Goal: Task Accomplishment & Management: Manage account settings

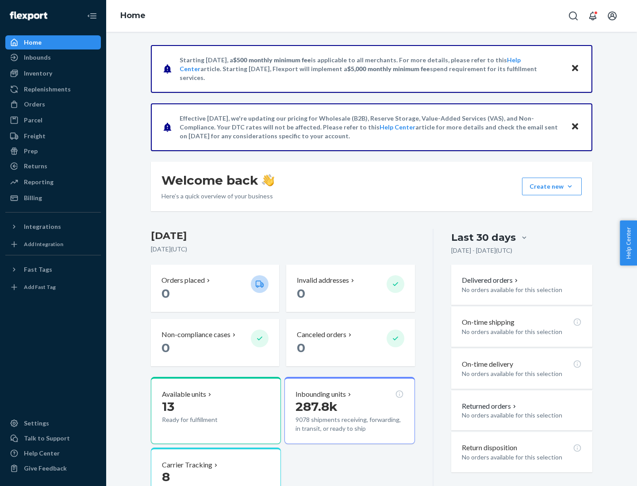
click at [570, 187] on button "Create new Create new inbound Create new order Create new product" at bounding box center [552, 187] width 60 height 18
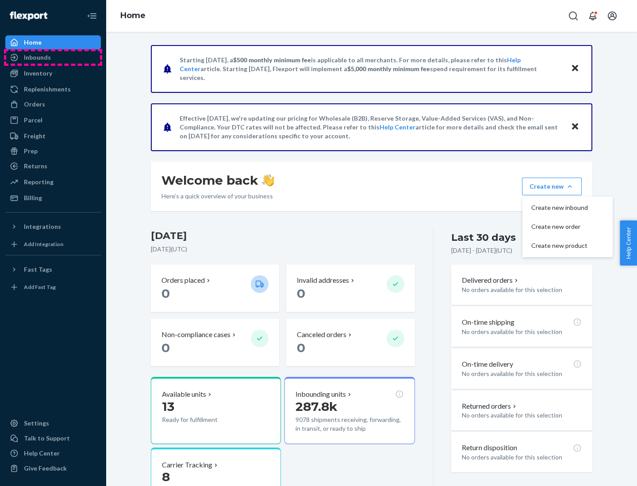
click at [53, 57] on div "Inbounds" at bounding box center [53, 57] width 94 height 12
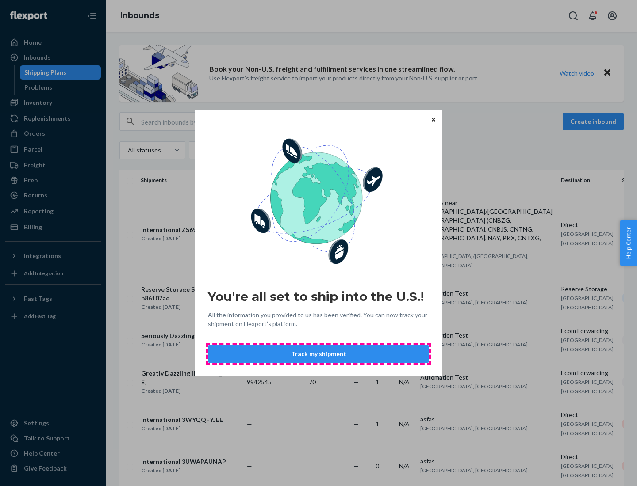
click at [318, 354] on button "Track my shipment" at bounding box center [318, 354] width 221 height 18
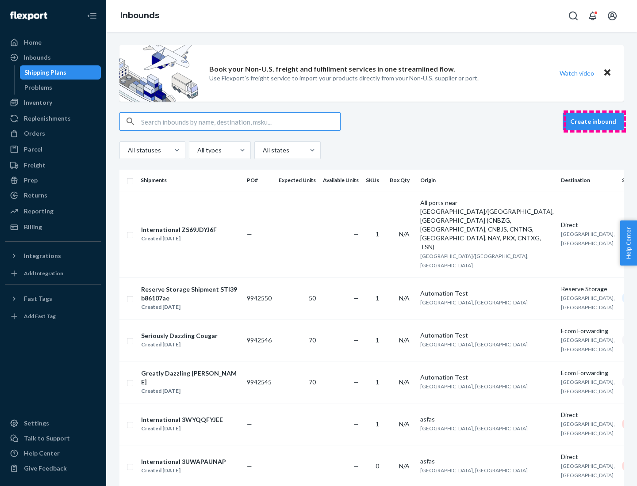
click at [594, 122] on button "Create inbound" at bounding box center [592, 122] width 61 height 18
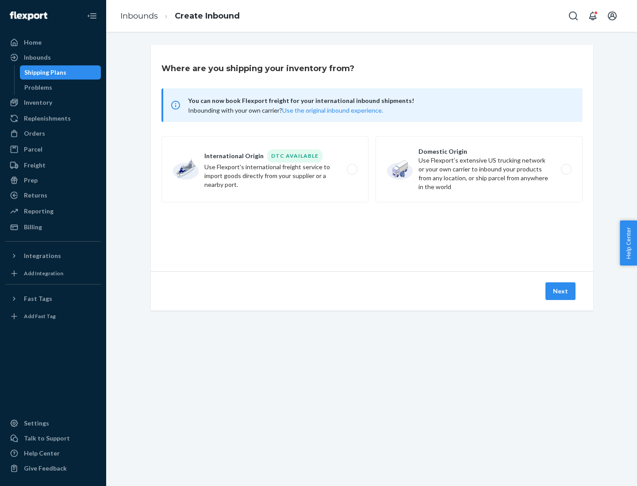
click at [265, 169] on label "International Origin DTC Available Use Flexport's international freight service…" at bounding box center [264, 169] width 207 height 66
click at [352, 169] on input "International Origin DTC Available Use Flexport's international freight service…" at bounding box center [355, 170] width 6 height 6
radio input "true"
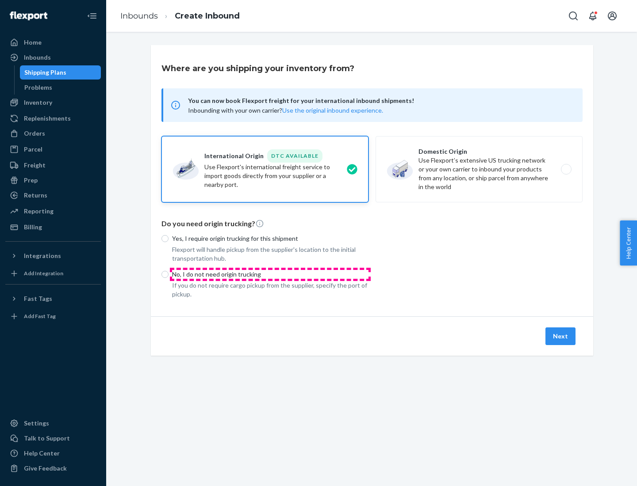
click at [270, 274] on p "No, I do not need origin trucking" at bounding box center [270, 274] width 196 height 9
click at [168, 274] on input "No, I do not need origin trucking" at bounding box center [164, 274] width 7 height 7
radio input "true"
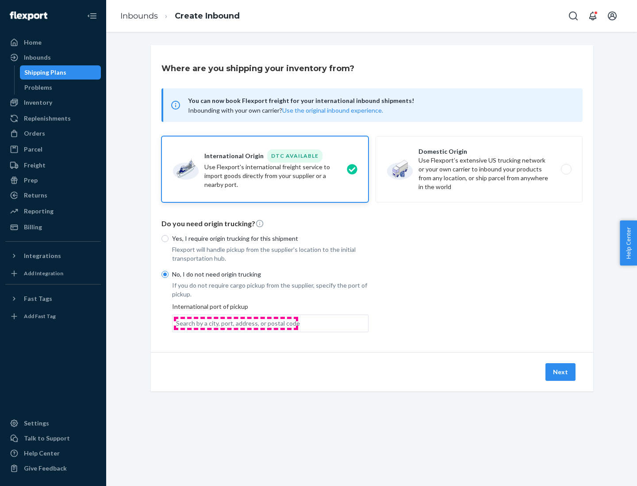
click at [236, 323] on div "Search by a city, port, address, or postal code" at bounding box center [238, 323] width 124 height 9
click at [177, 323] on input "Search by a city, port, address, or postal code" at bounding box center [176, 323] width 1 height 9
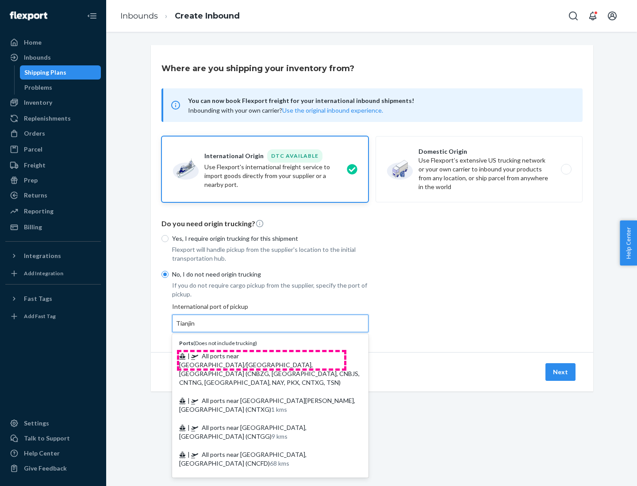
click at [261, 356] on span "| All ports near [GEOGRAPHIC_DATA]/[GEOGRAPHIC_DATA], [GEOGRAPHIC_DATA] (CNBZG,…" at bounding box center [269, 369] width 180 height 34
click at [195, 328] on input "Tianjin" at bounding box center [185, 323] width 19 height 9
type input "All ports near [GEOGRAPHIC_DATA]/[GEOGRAPHIC_DATA], [GEOGRAPHIC_DATA] (CNBZG, […"
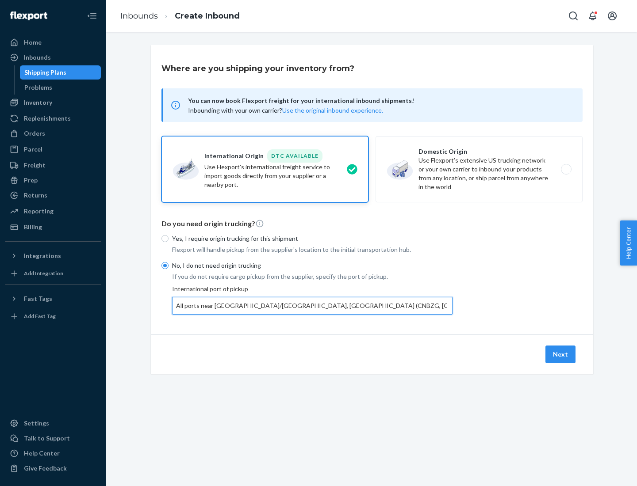
click at [561, 354] on button "Next" at bounding box center [560, 355] width 30 height 18
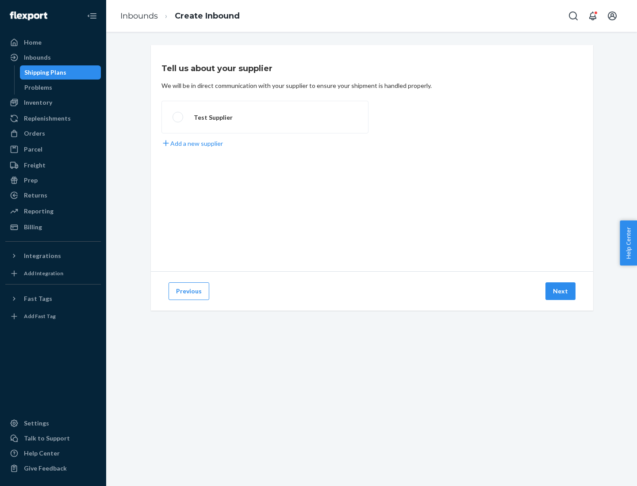
click at [265, 117] on label "Test Supplier" at bounding box center [264, 117] width 207 height 33
click at [178, 117] on input "Test Supplier" at bounding box center [175, 118] width 6 height 6
radio input "true"
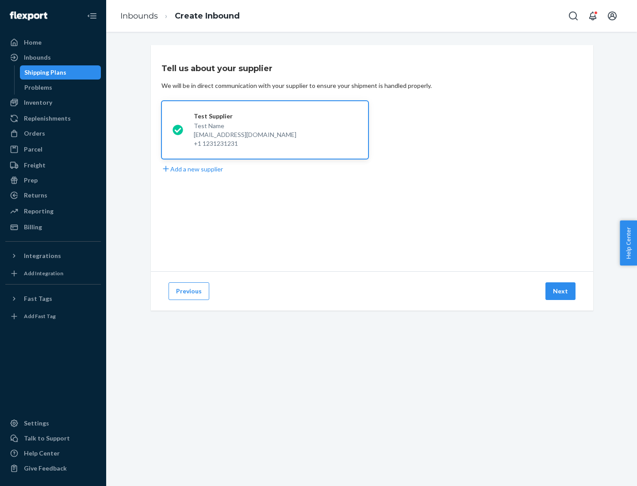
click at [561, 291] on button "Next" at bounding box center [560, 292] width 30 height 18
click at [372, 158] on div "Test Supplier Test Name [EMAIL_ADDRESS][DOMAIN_NAME] +1 1231231231 Add a new su…" at bounding box center [371, 137] width 421 height 73
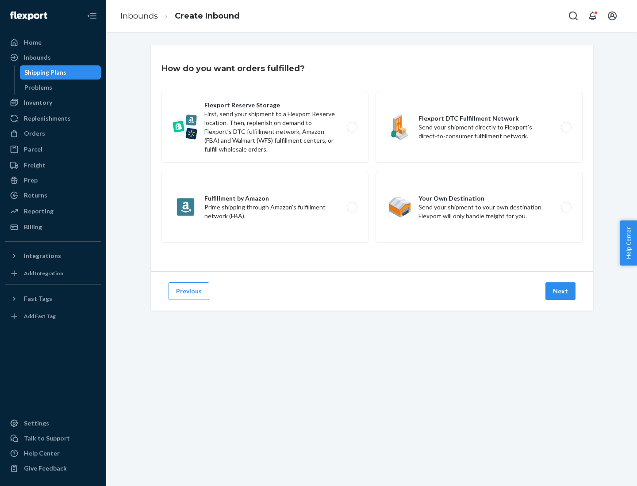
click at [479, 127] on label "Flexport DTC Fulfillment Network Send your shipment directly to Flexport’s dire…" at bounding box center [478, 127] width 207 height 71
click at [566, 127] on input "Flexport DTC Fulfillment Network Send your shipment directly to Flexport’s dire…" at bounding box center [569, 128] width 6 height 6
radio input "true"
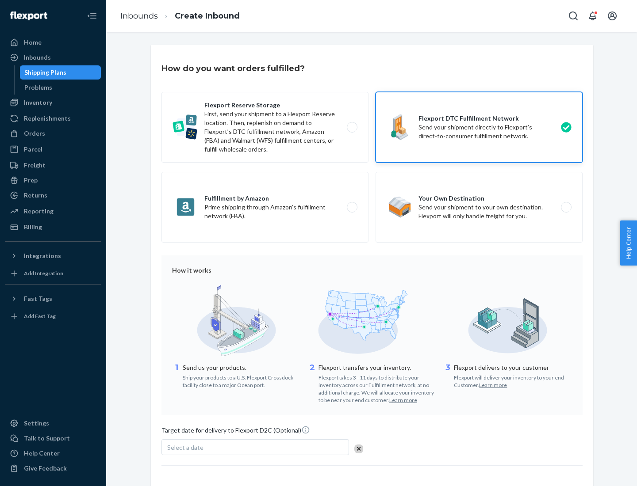
scroll to position [65, 0]
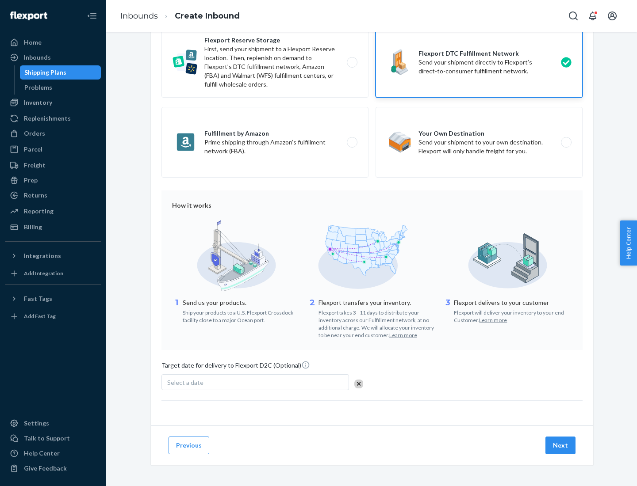
click at [561, 445] on button "Next" at bounding box center [560, 446] width 30 height 18
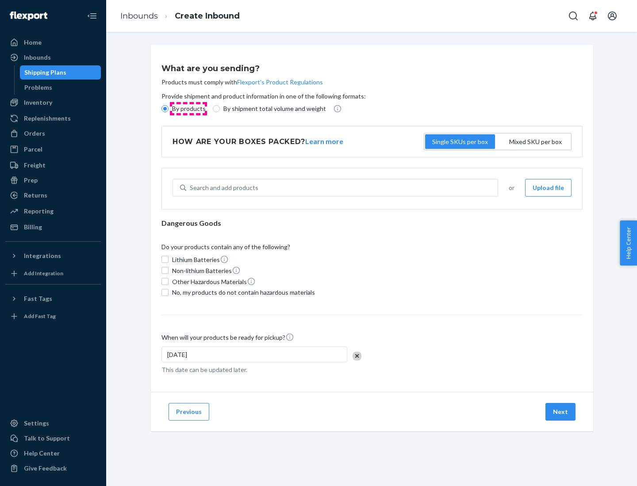
click at [188, 109] on p "By products" at bounding box center [189, 108] width 34 height 9
click at [168, 109] on input "By products" at bounding box center [164, 108] width 7 height 7
click at [222, 188] on div "Search and add products" at bounding box center [224, 188] width 69 height 9
click at [191, 188] on input "Search and add products" at bounding box center [190, 188] width 1 height 9
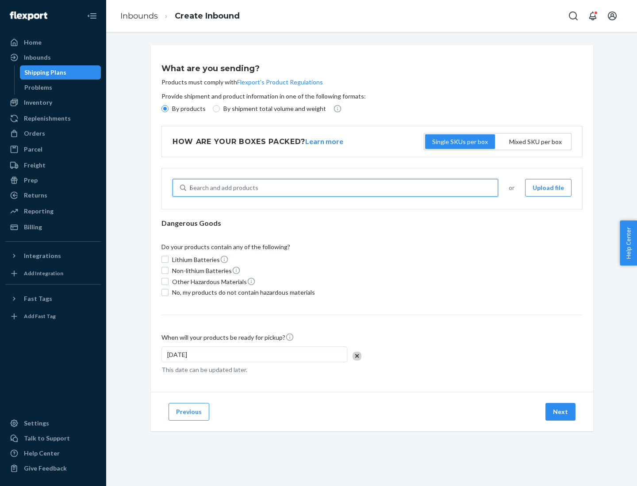
type input "basic"
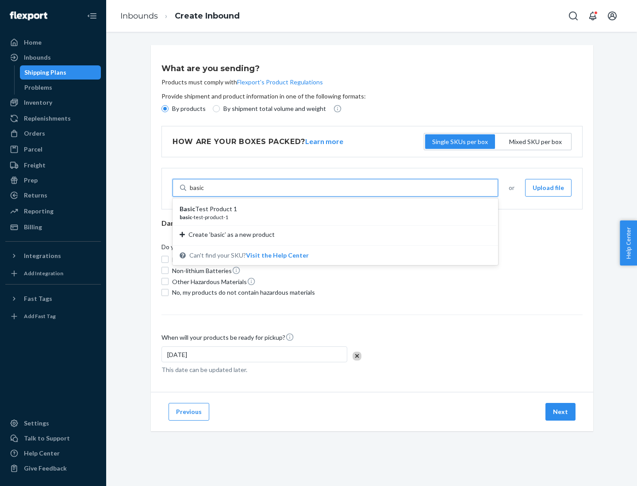
click at [332, 209] on div "Basic Test Product 1" at bounding box center [332, 209] width 304 height 9
click at [204, 192] on input "basic" at bounding box center [197, 188] width 15 height 9
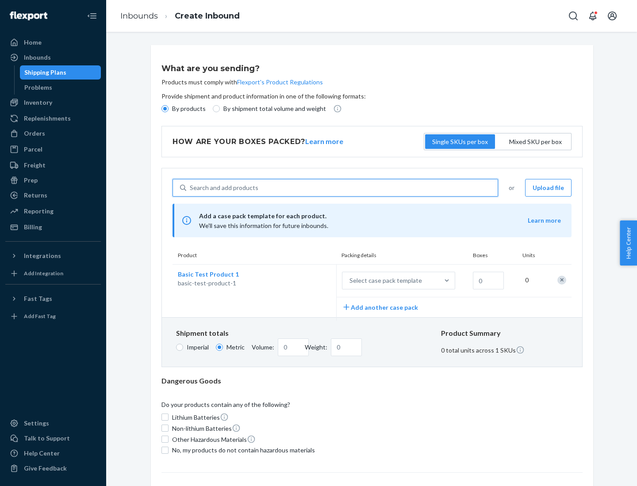
scroll to position [22, 0]
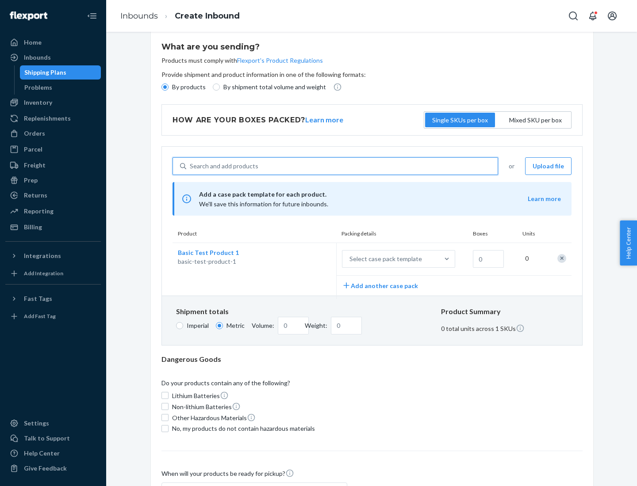
click at [384, 259] on div "Select case pack template" at bounding box center [385, 259] width 73 height 9
click at [306, 259] on input "Select case pack template" at bounding box center [306, 259] width 0 height 0
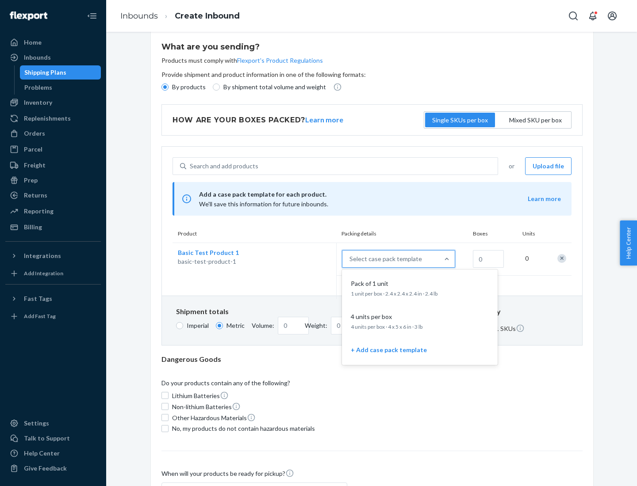
scroll to position [51, 0]
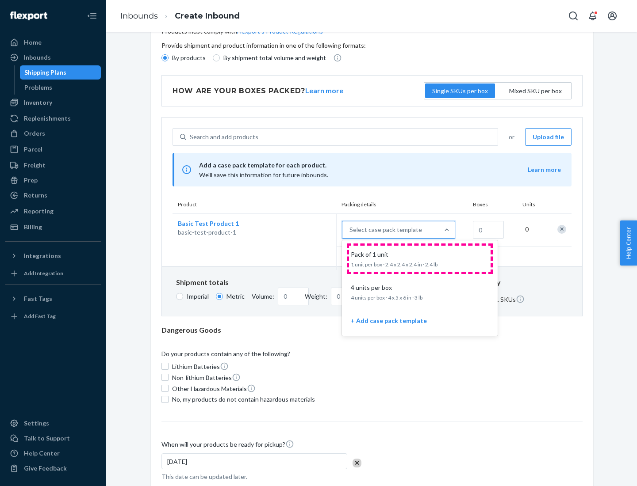
click at [420, 259] on div "Pack of 1 unit" at bounding box center [418, 254] width 142 height 9
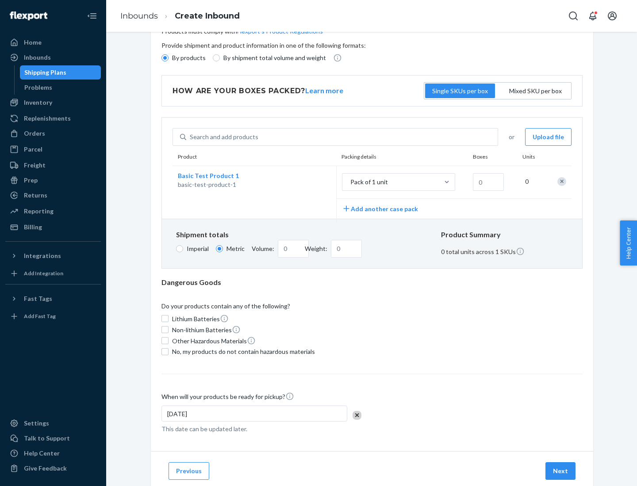
scroll to position [0, 0]
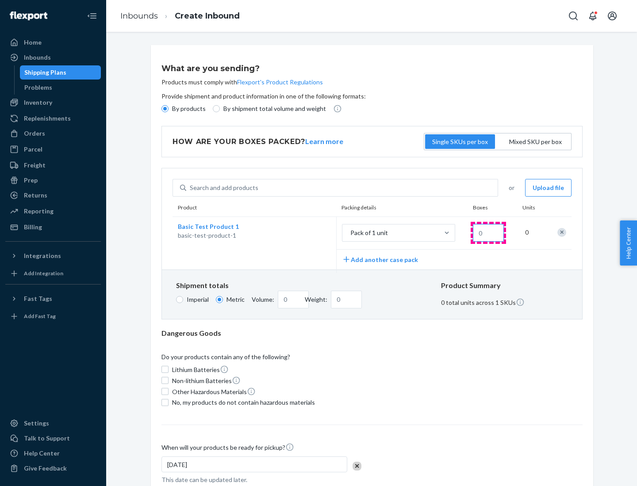
type input "1.09"
type input "1"
type input "10.89"
type input "100"
type input "0.02"
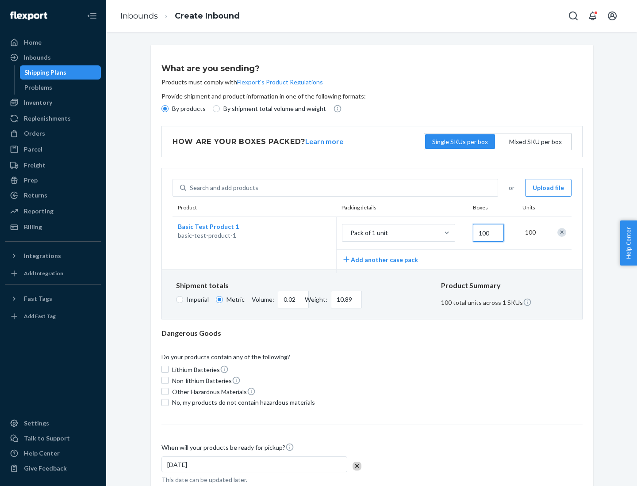
type input "108.86"
type input "0.23"
type input "1088.62"
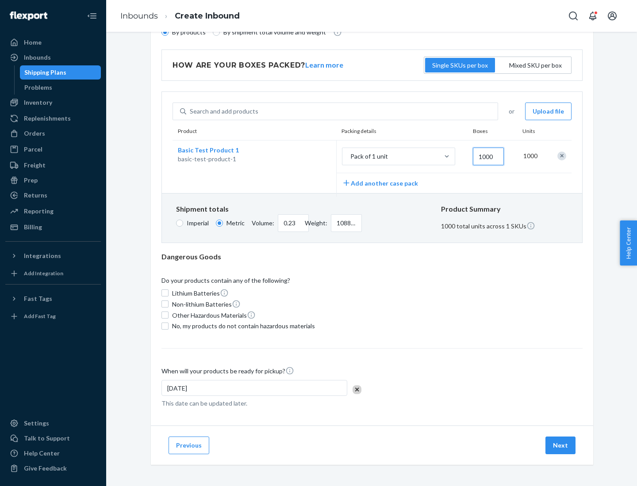
type input "1000"
click at [242, 326] on span "No, my products do not contain hazardous materials" at bounding box center [243, 326] width 143 height 9
click at [168, 326] on input "No, my products do not contain hazardous materials" at bounding box center [164, 326] width 7 height 7
checkbox input "true"
click at [561, 445] on button "Next" at bounding box center [560, 446] width 30 height 18
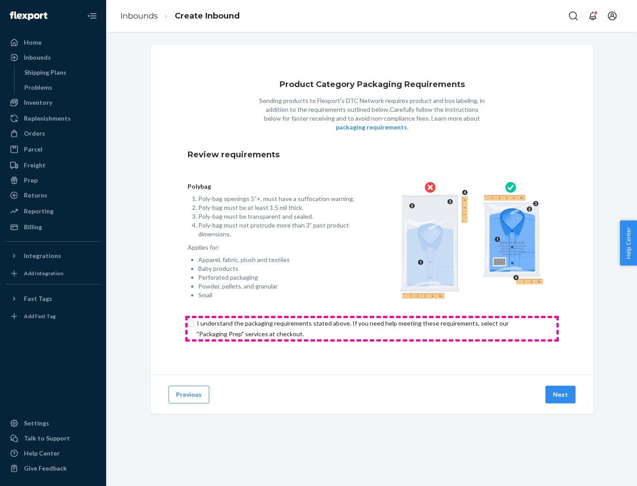
click at [372, 329] on input "checkbox" at bounding box center [371, 328] width 369 height 21
checkbox input "true"
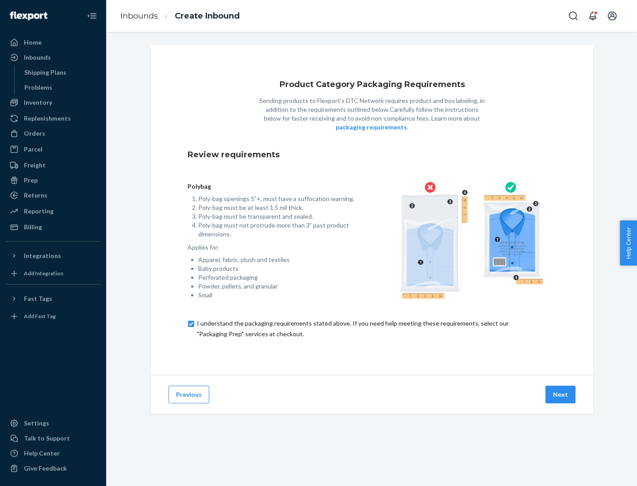
click at [561, 394] on button "Next" at bounding box center [560, 395] width 30 height 18
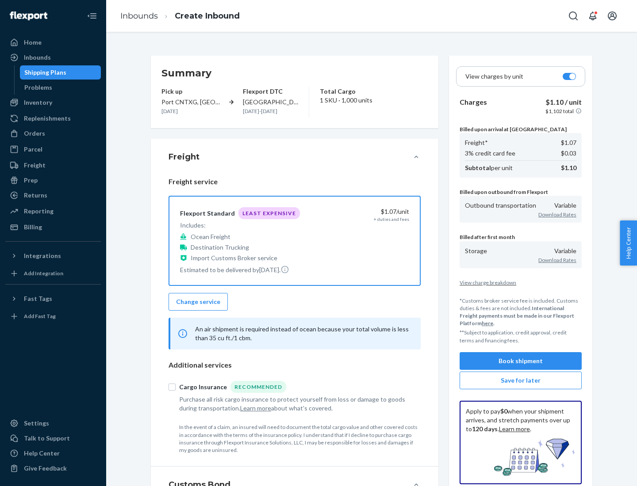
scroll to position [102, 0]
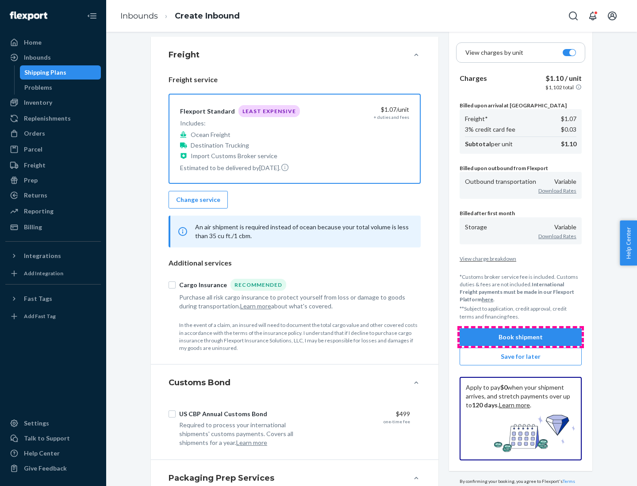
click at [520, 337] on button "Book shipment" at bounding box center [520, 338] width 122 height 18
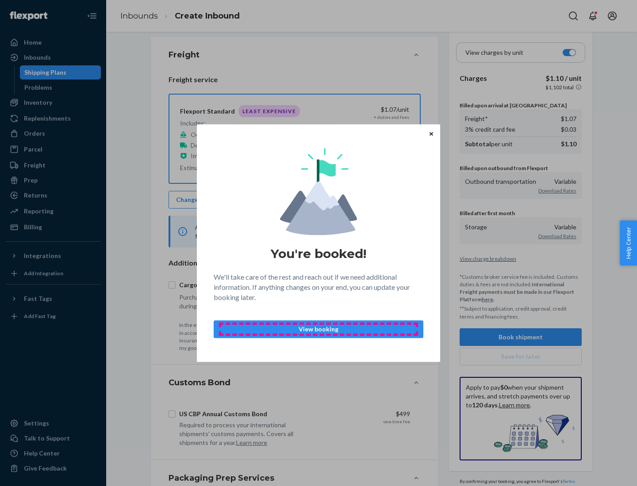
click at [318, 329] on p "View booking" at bounding box center [318, 329] width 195 height 9
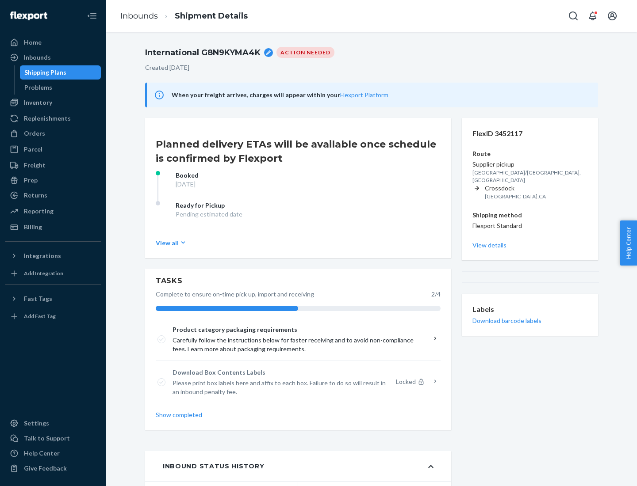
scroll to position [71, 0]
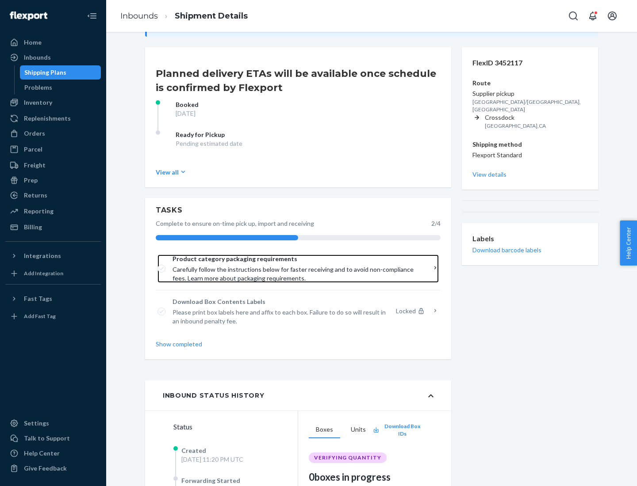
click at [295, 259] on span "Product category packaging requirements" at bounding box center [294, 259] width 245 height 9
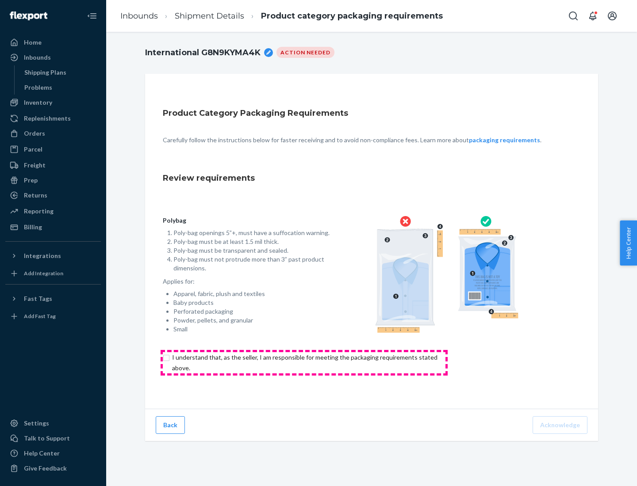
click at [304, 363] on input "checkbox" at bounding box center [310, 362] width 294 height 21
checkbox input "true"
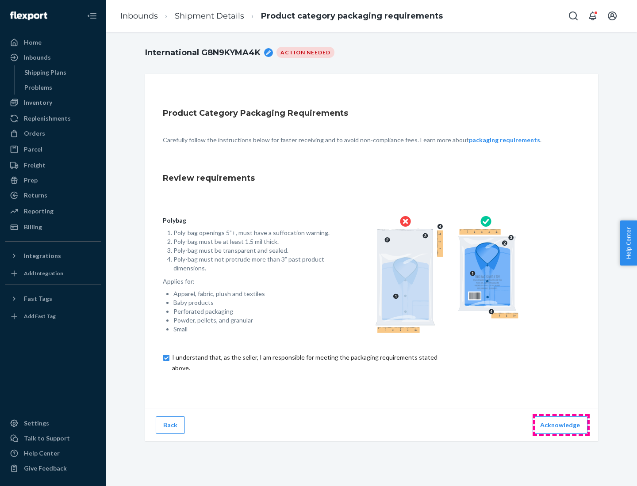
click at [561, 425] on button "Acknowledge" at bounding box center [559, 426] width 55 height 18
